Goal: Transaction & Acquisition: Book appointment/travel/reservation

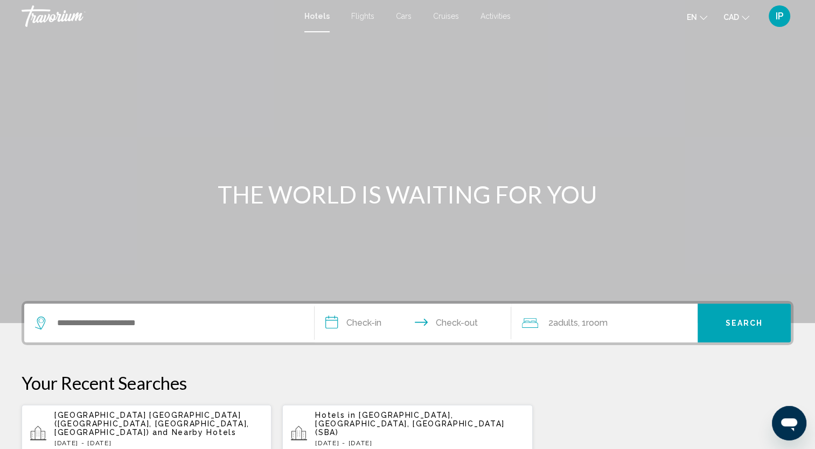
click at [448, 15] on span "Cruises" at bounding box center [446, 16] width 26 height 9
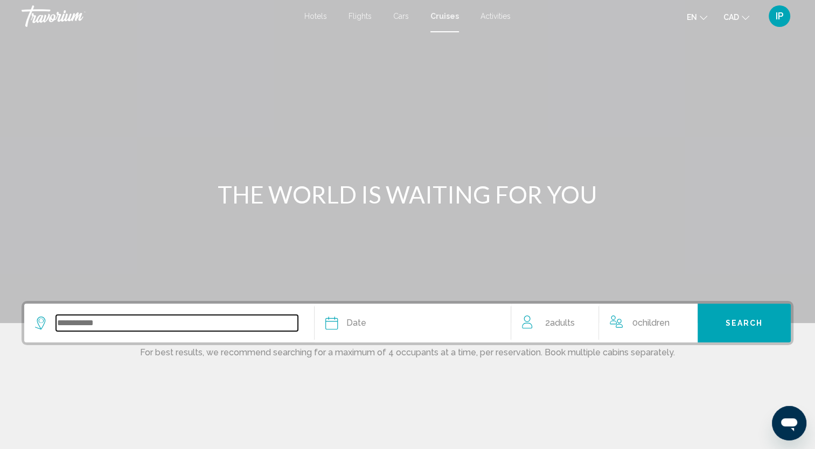
click at [164, 318] on input "Search widget" at bounding box center [177, 323] width 242 height 16
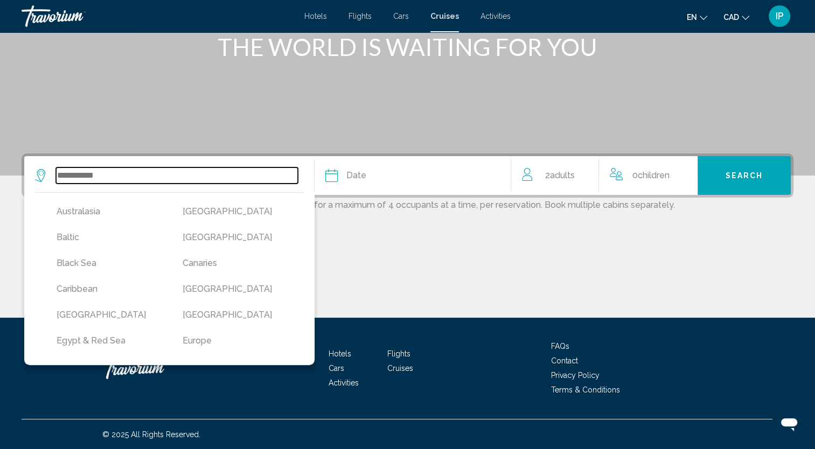
scroll to position [49, 0]
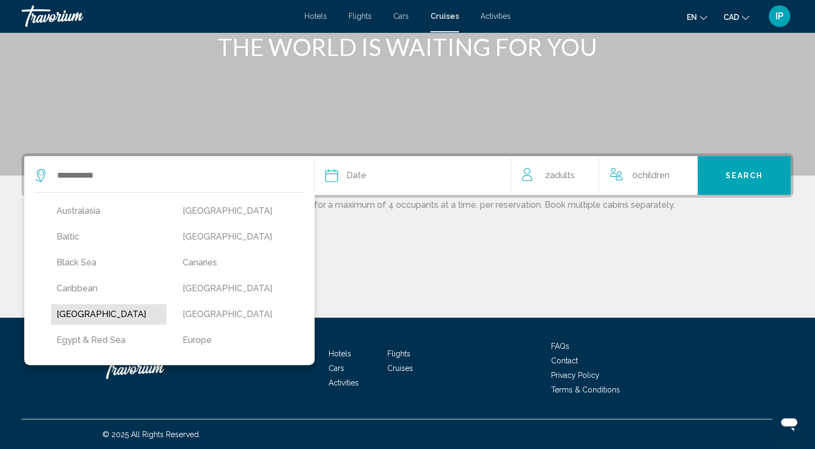
click at [90, 323] on button "[GEOGRAPHIC_DATA]" at bounding box center [108, 314] width 115 height 20
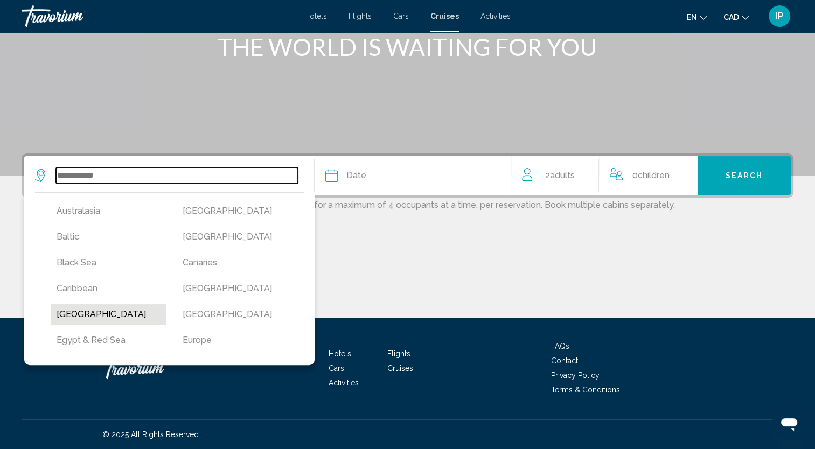
type input "*****"
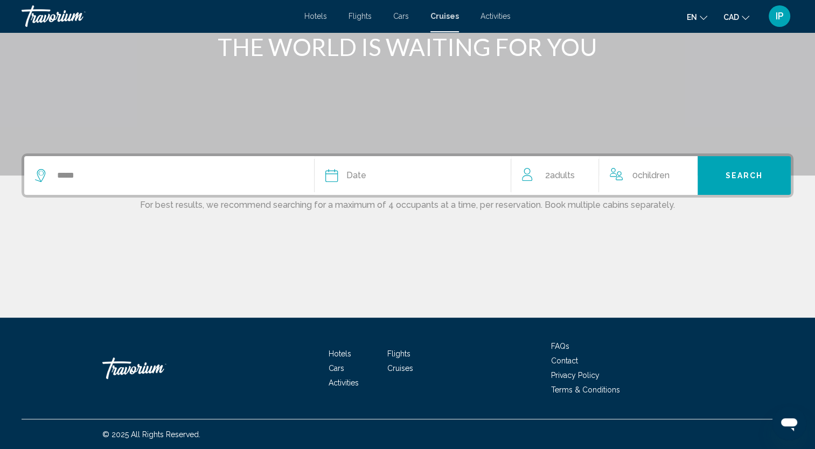
click at [332, 176] on icon "Search widget" at bounding box center [331, 175] width 13 height 13
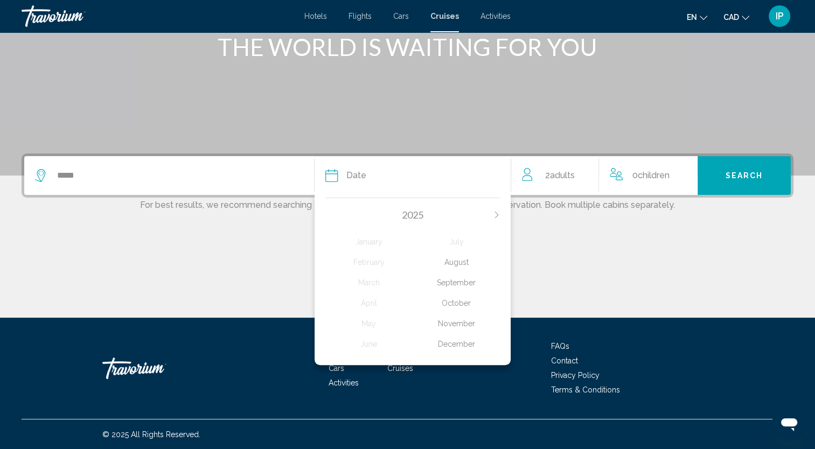
click at [450, 341] on div "December" at bounding box center [455, 343] width 87 height 19
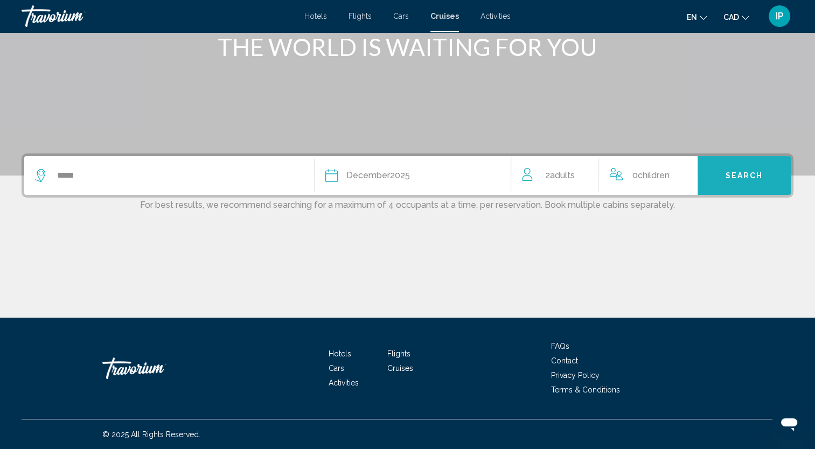
click at [721, 174] on button "Search" at bounding box center [743, 175] width 93 height 39
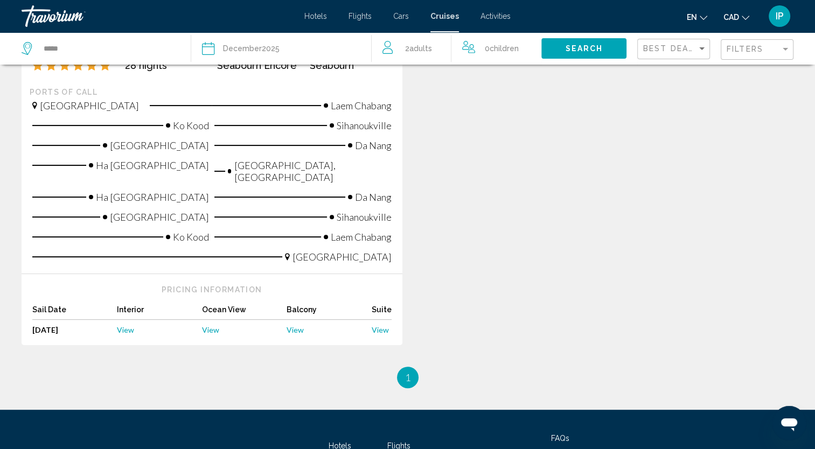
scroll to position [305, 0]
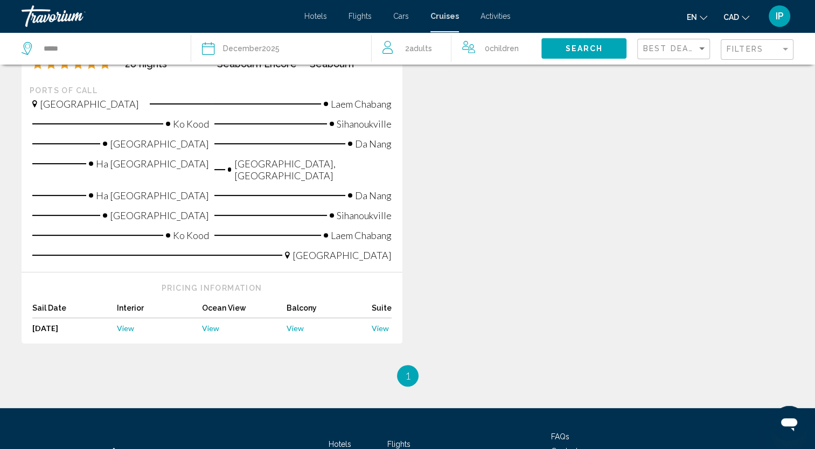
click at [208, 324] on span "View" at bounding box center [210, 328] width 17 height 9
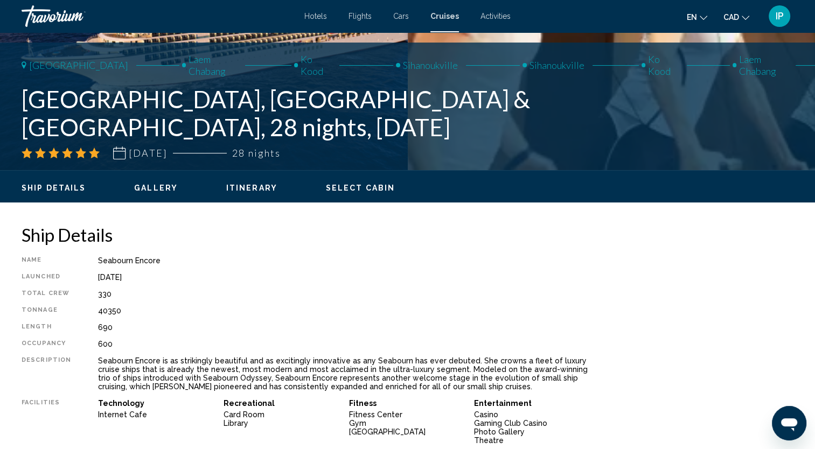
scroll to position [187, 0]
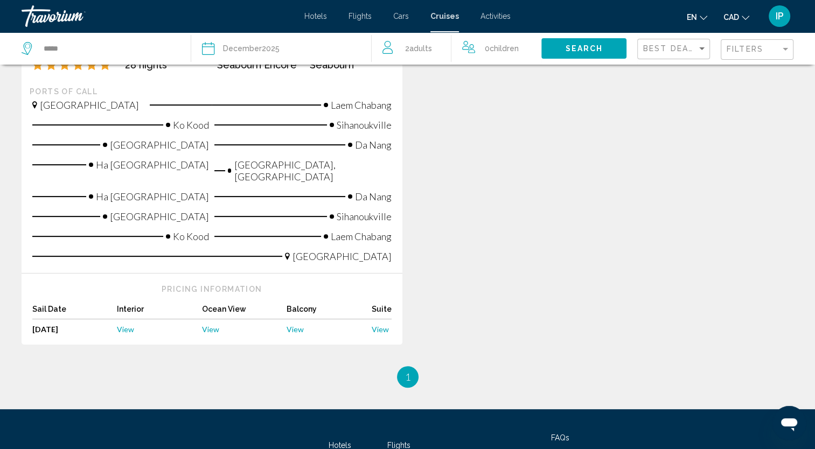
scroll to position [367, 0]
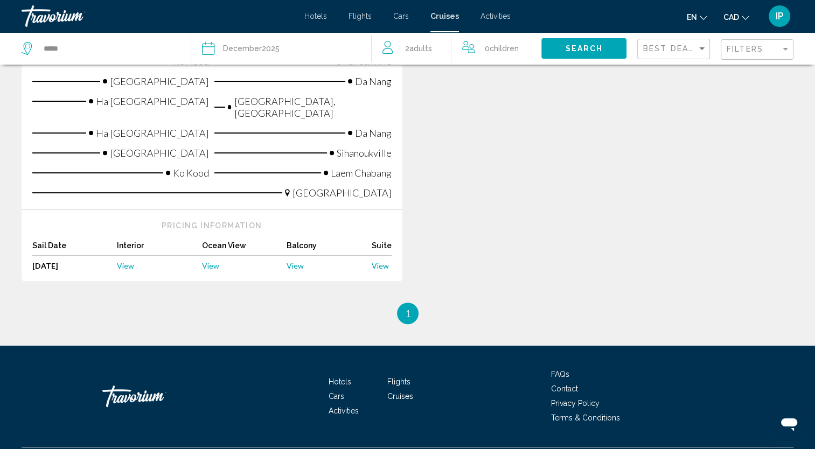
click at [299, 261] on span "View" at bounding box center [294, 265] width 17 height 9
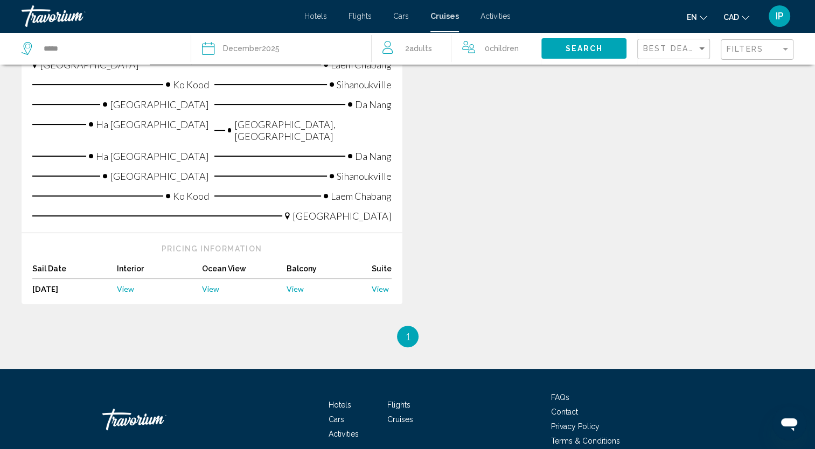
scroll to position [367, 0]
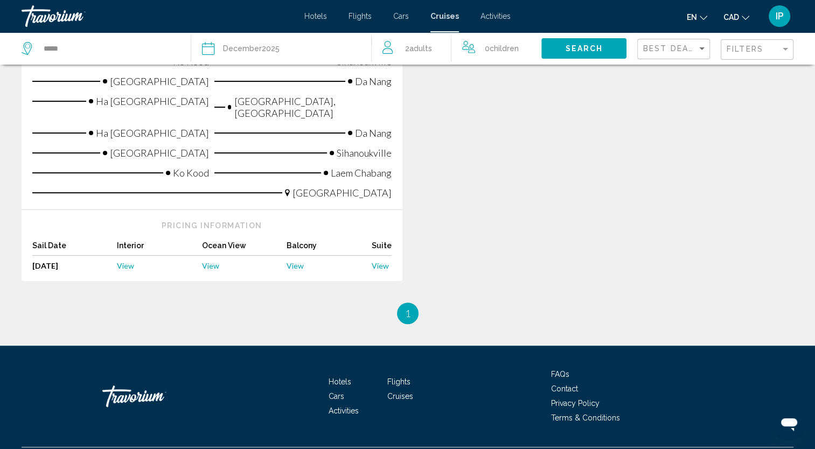
click at [380, 261] on span "View" at bounding box center [379, 265] width 17 height 9
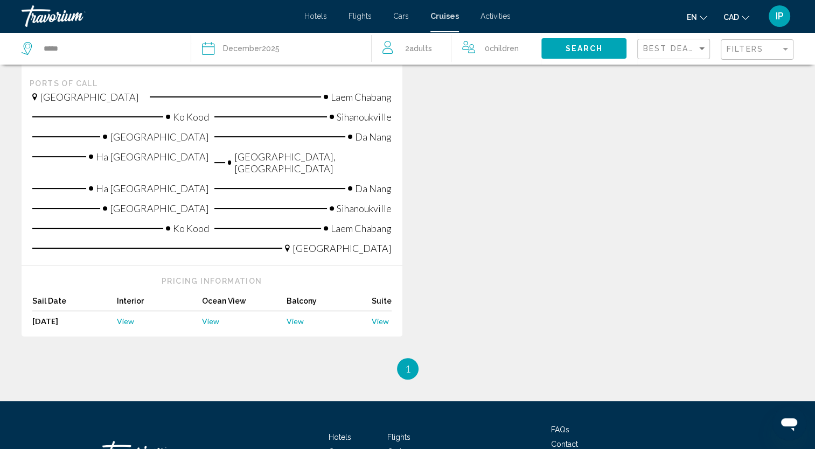
scroll to position [314, 0]
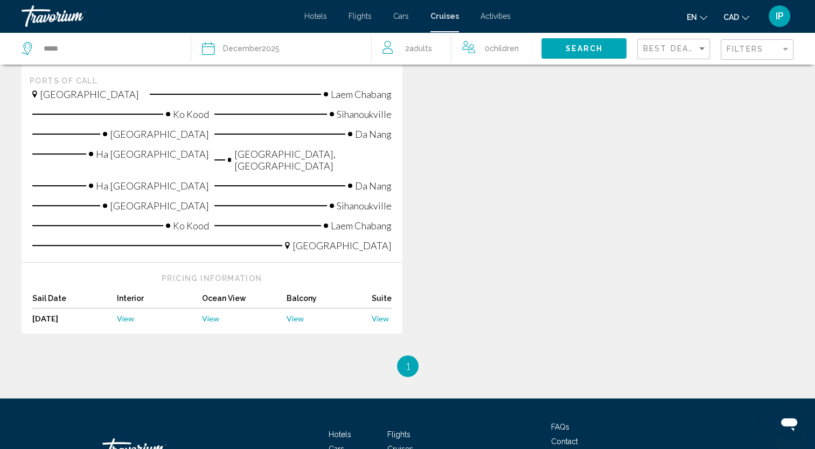
click at [129, 314] on span "View" at bounding box center [125, 318] width 17 height 9
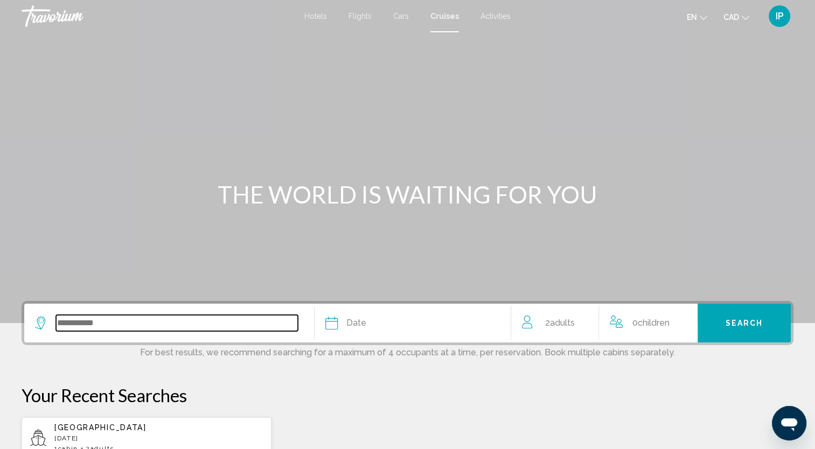
click at [277, 318] on input "Search widget" at bounding box center [177, 323] width 242 height 16
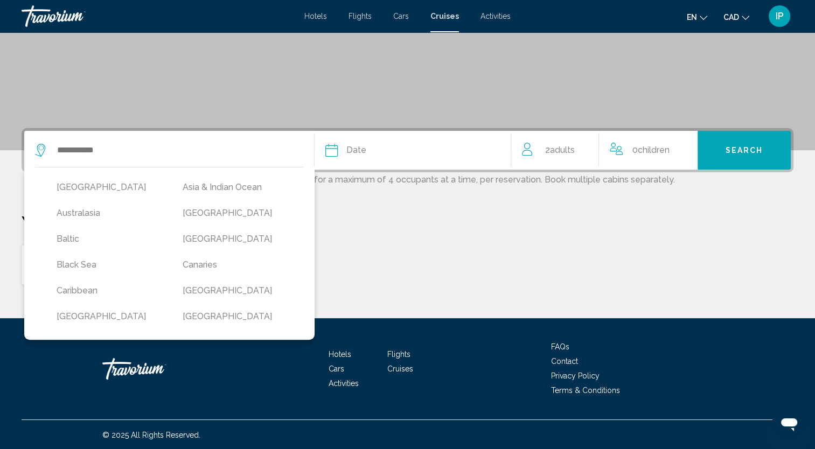
scroll to position [43, 0]
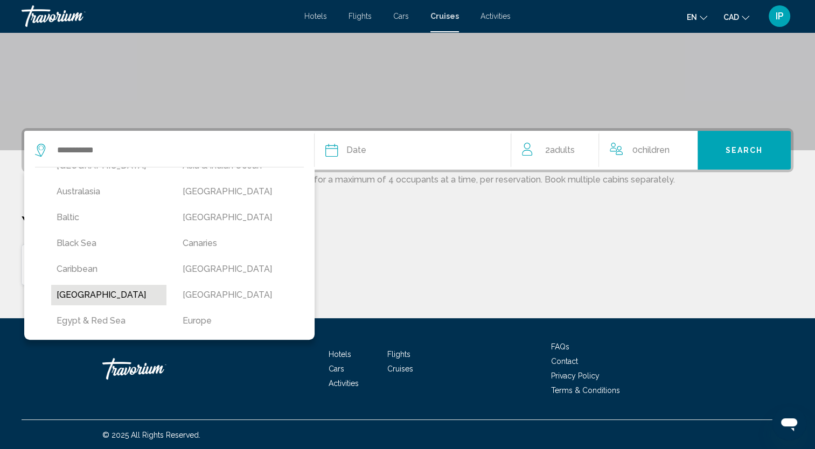
click at [100, 296] on button "[GEOGRAPHIC_DATA]" at bounding box center [108, 295] width 115 height 20
type input "*****"
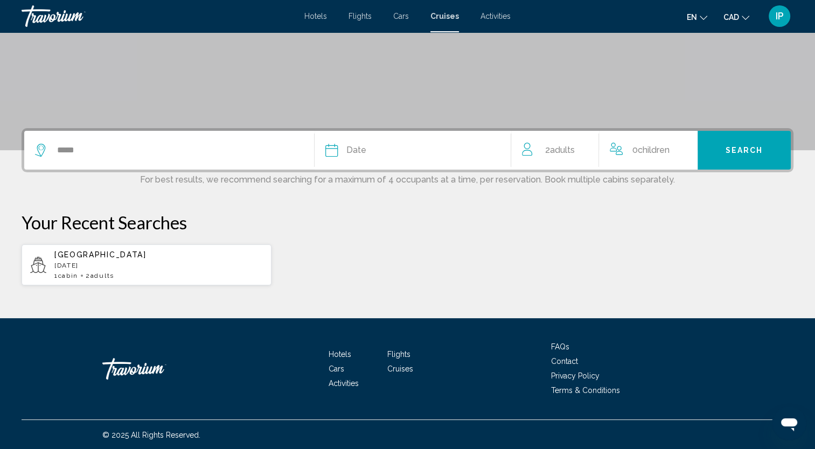
click at [338, 157] on button "Date January February March April May June July August September October Novemb…" at bounding box center [412, 150] width 175 height 39
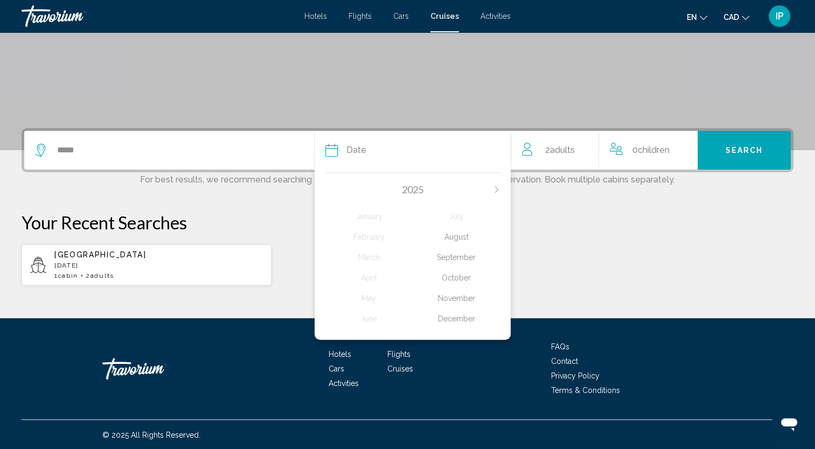
click at [452, 304] on div "November" at bounding box center [455, 298] width 87 height 19
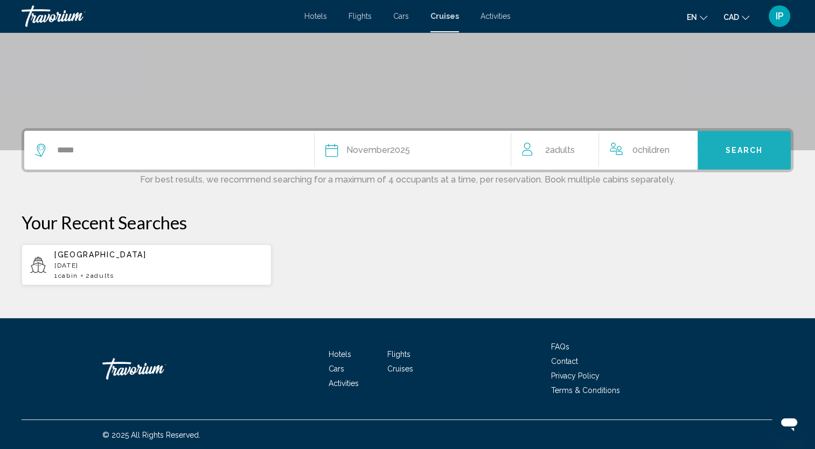
click at [760, 158] on button "Search" at bounding box center [743, 150] width 93 height 39
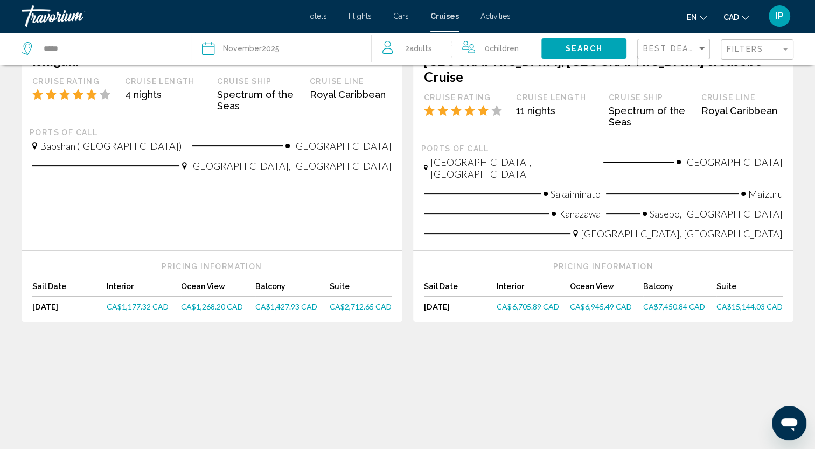
scroll to position [258, 0]
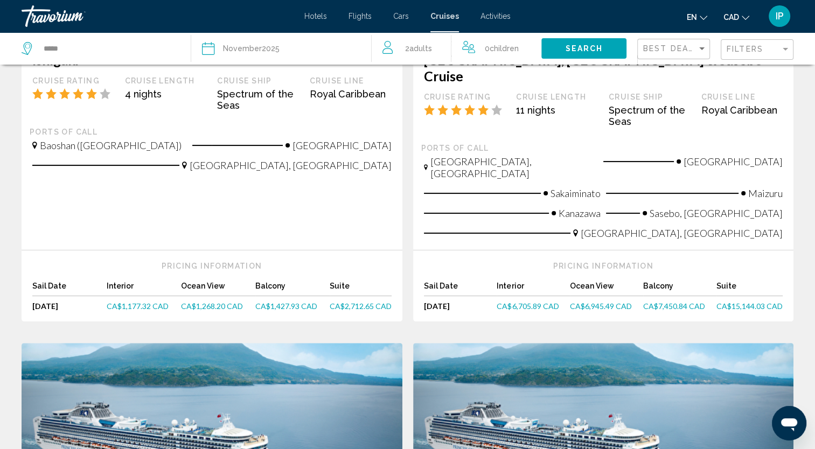
click at [596, 301] on span "CA$6,945.49 CAD" at bounding box center [601, 305] width 62 height 9
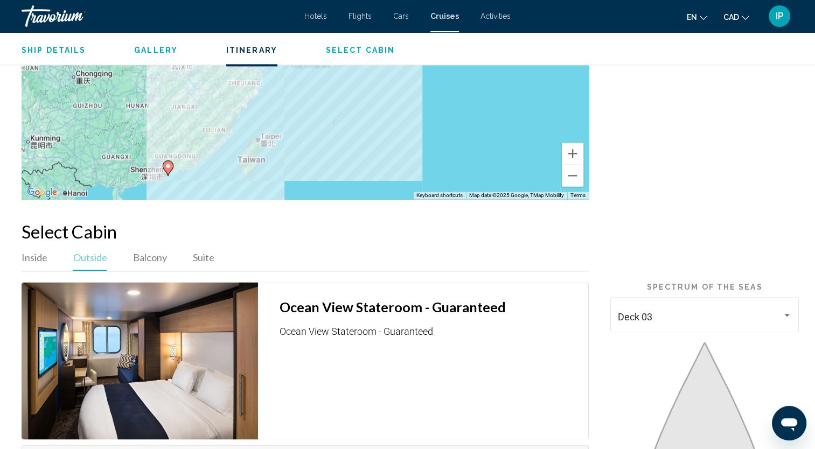
scroll to position [1388, 0]
click at [160, 252] on span "Balcony" at bounding box center [150, 258] width 34 height 12
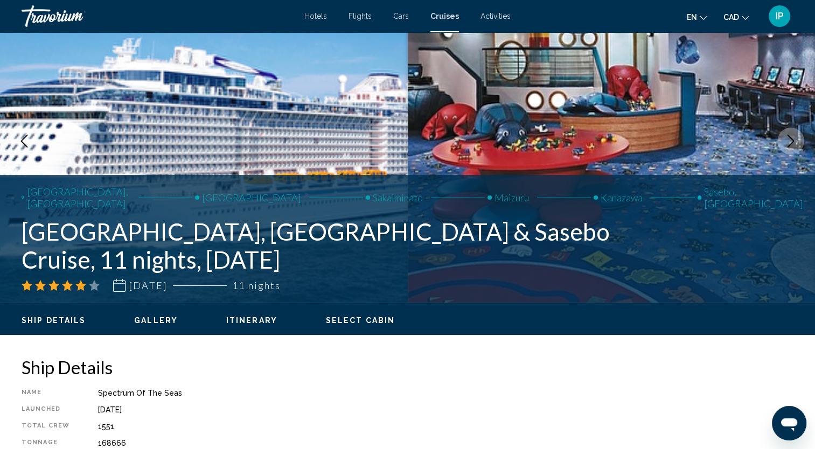
scroll to position [0, 0]
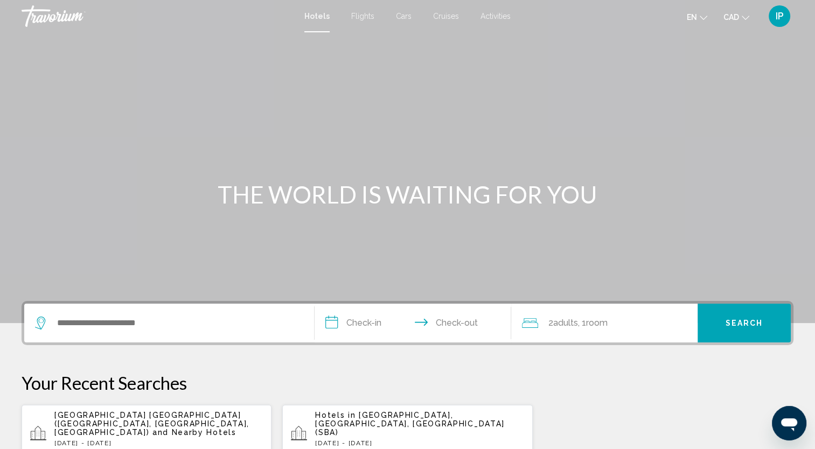
click at [445, 21] on div "Hotels Flights Cars Cruises Activities Hotels Flights Cars Cruises Activities e…" at bounding box center [407, 16] width 815 height 23
click at [445, 19] on span "Cruises" at bounding box center [446, 16] width 26 height 9
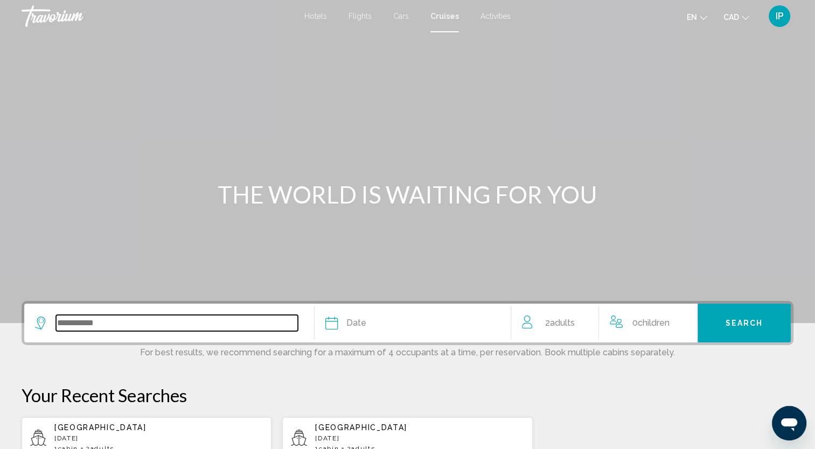
click at [238, 322] on input "Search widget" at bounding box center [177, 323] width 242 height 16
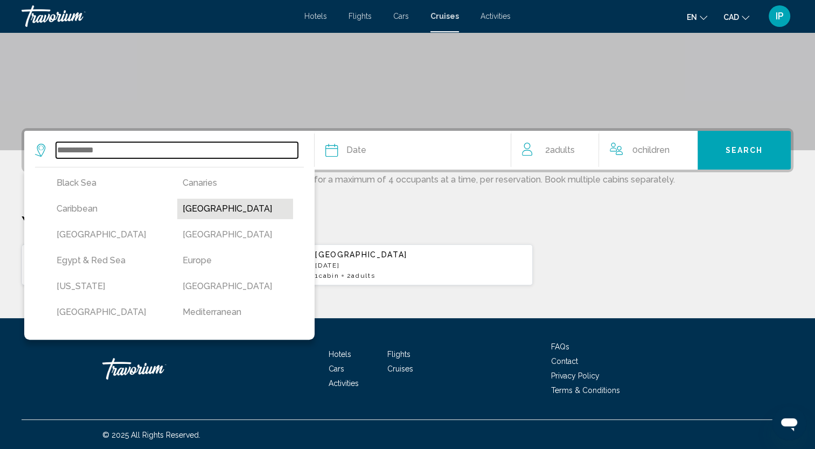
scroll to position [103, 0]
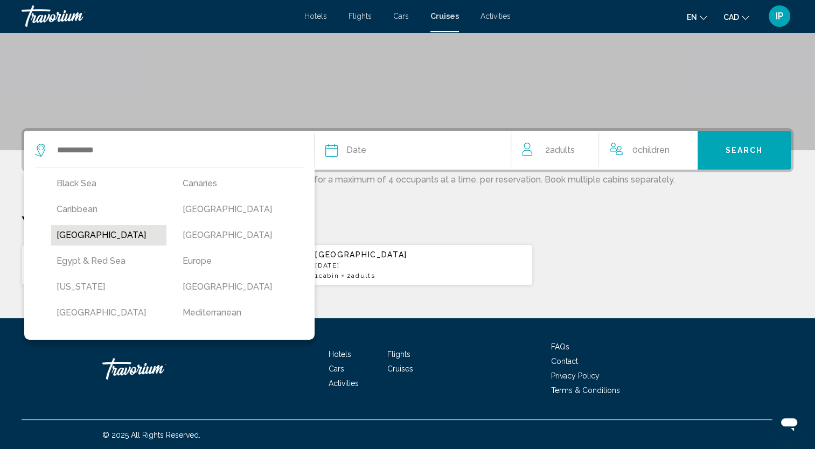
click at [62, 240] on button "[GEOGRAPHIC_DATA]" at bounding box center [108, 235] width 115 height 20
type input "*****"
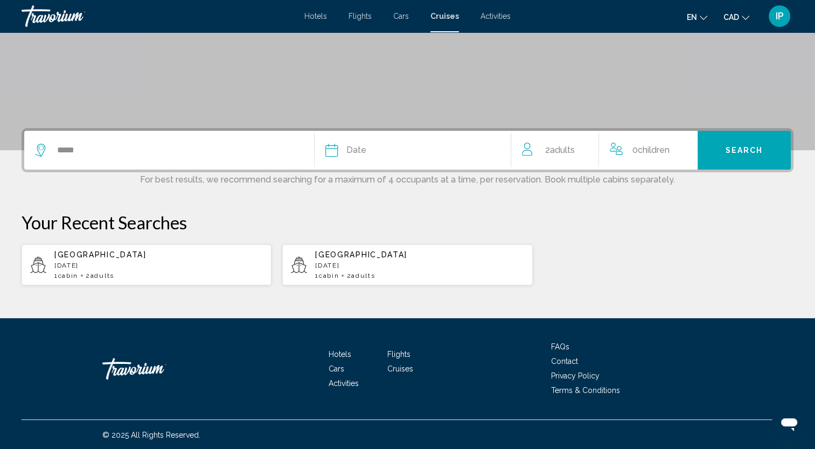
click at [354, 149] on span "Date" at bounding box center [356, 150] width 20 height 15
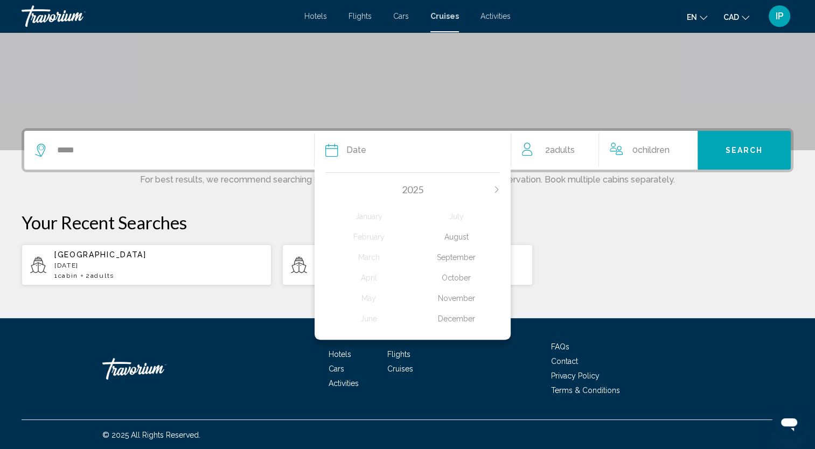
click at [459, 322] on div "December" at bounding box center [455, 318] width 87 height 19
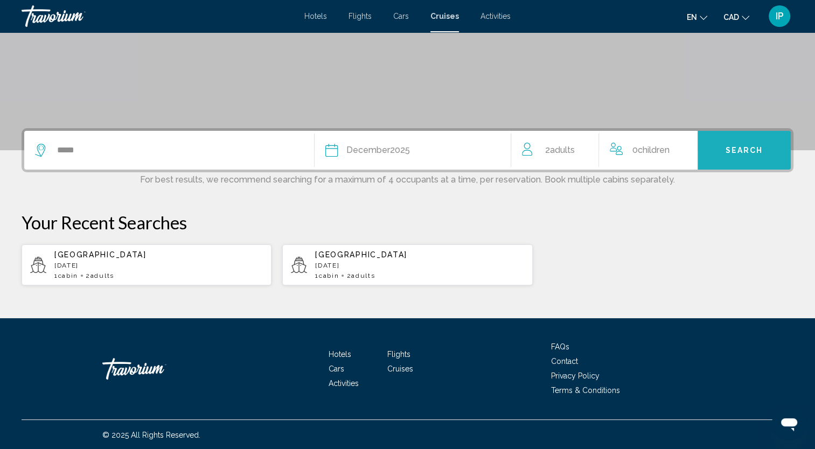
click at [719, 152] on button "Search" at bounding box center [743, 150] width 93 height 39
